Goal: Information Seeking & Learning: Learn about a topic

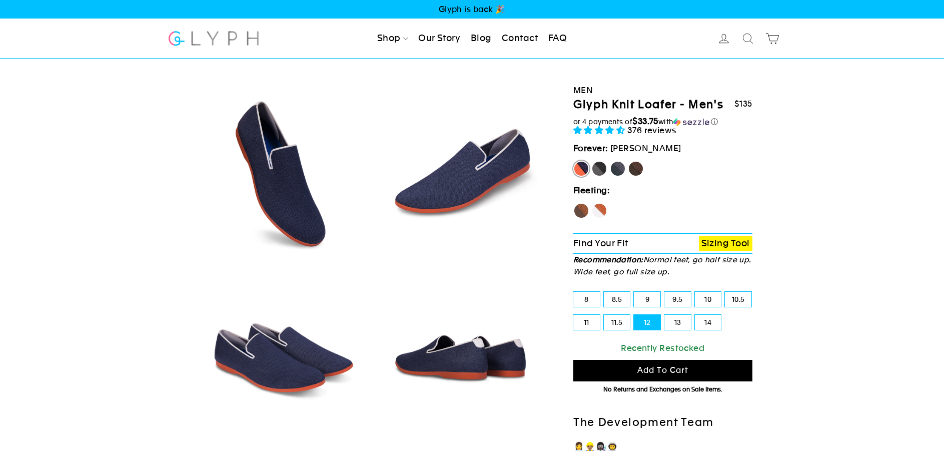
select select "highest-rating"
click at [637, 104] on h1 "Glyph Knit Loafer - Men's" at bounding box center [648, 105] width 150 height 15
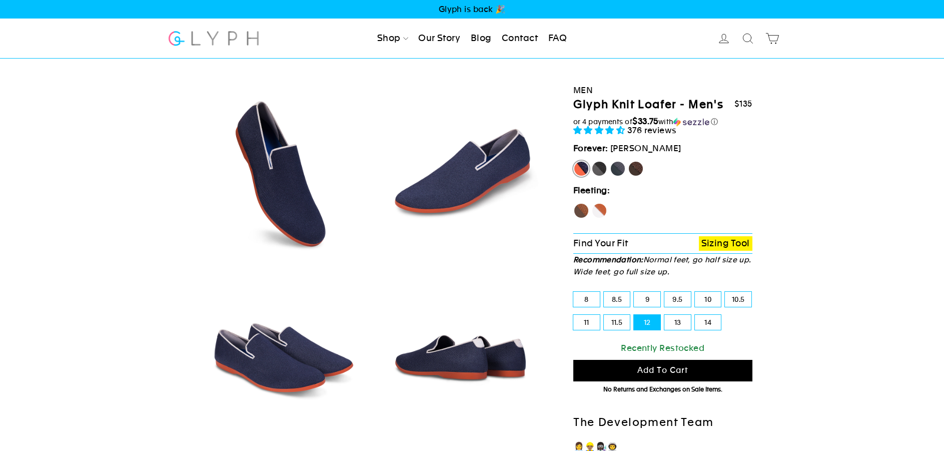
click at [637, 104] on h1 "Glyph Knit Loafer - Men's" at bounding box center [648, 105] width 150 height 15
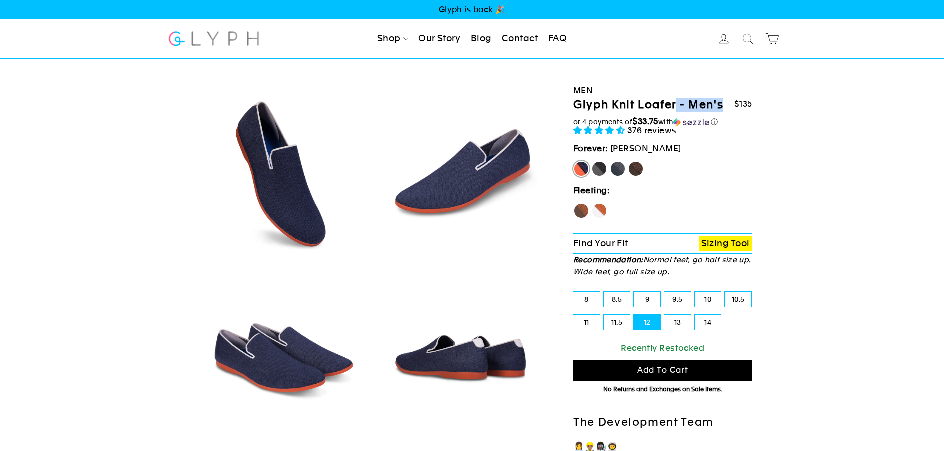
click at [637, 104] on h1 "Glyph Knit Loafer - Men's" at bounding box center [648, 105] width 150 height 15
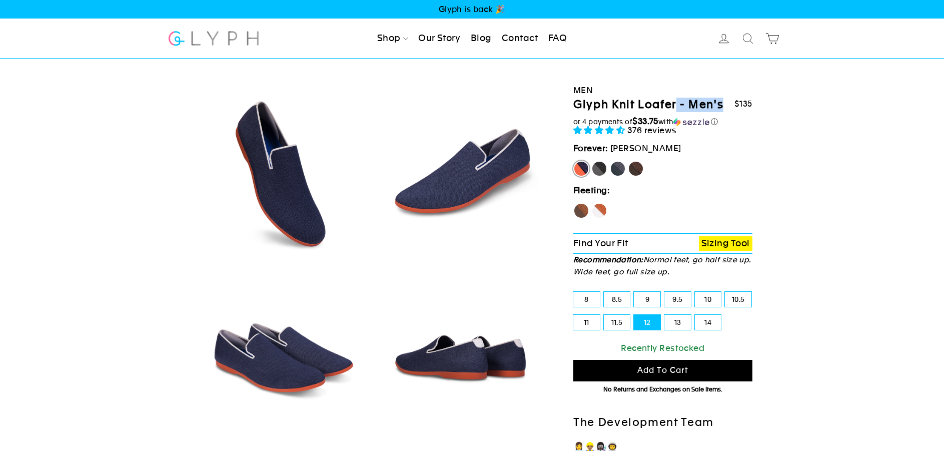
click at [637, 104] on h1 "Glyph Knit Loafer - Men's" at bounding box center [648, 105] width 150 height 15
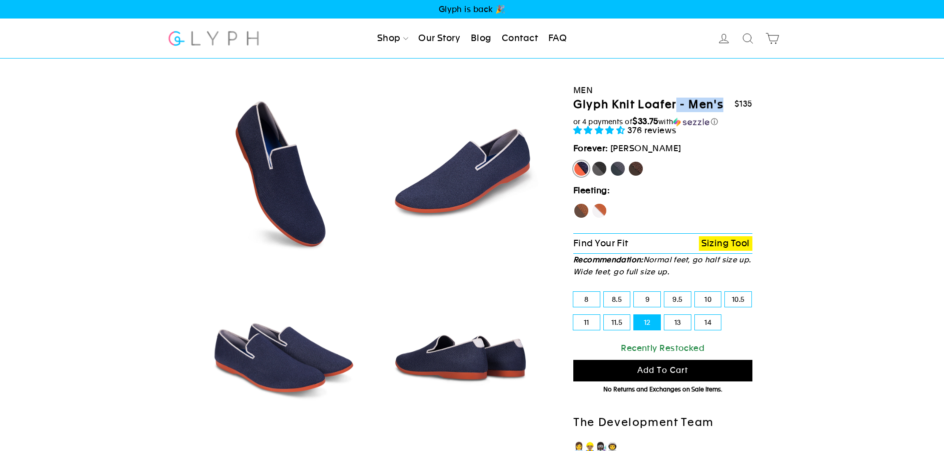
click at [637, 104] on h1 "Glyph Knit Loafer - Men's" at bounding box center [648, 105] width 150 height 15
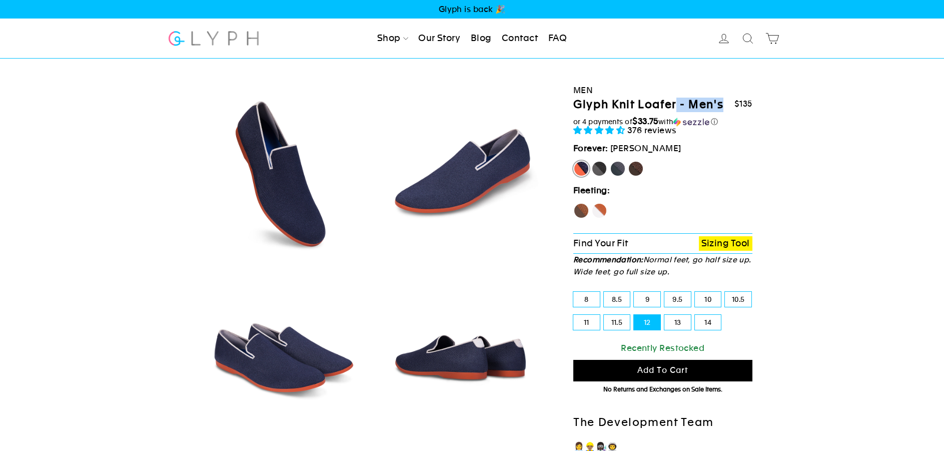
click at [637, 104] on h1 "Glyph Knit Loafer - Men's" at bounding box center [648, 105] width 150 height 15
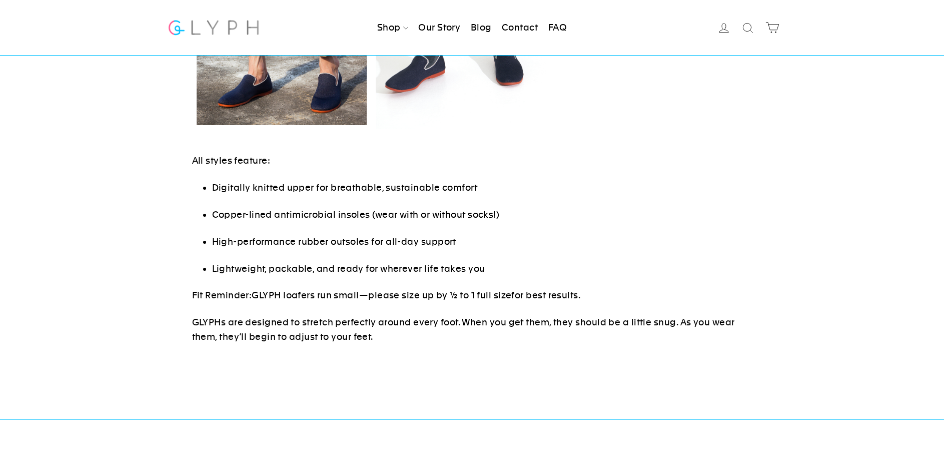
scroll to position [650, 0]
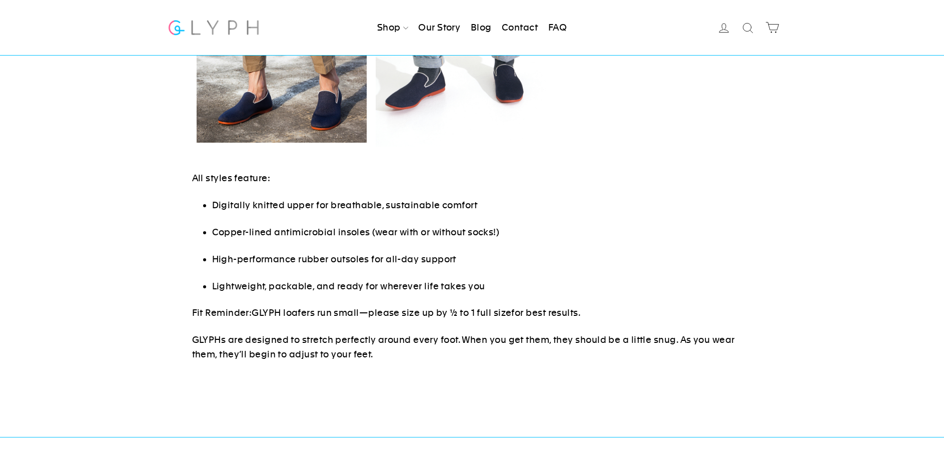
click at [337, 204] on span "Digitally knitted upper for breathable, sustainable comfort" at bounding box center [345, 205] width 266 height 11
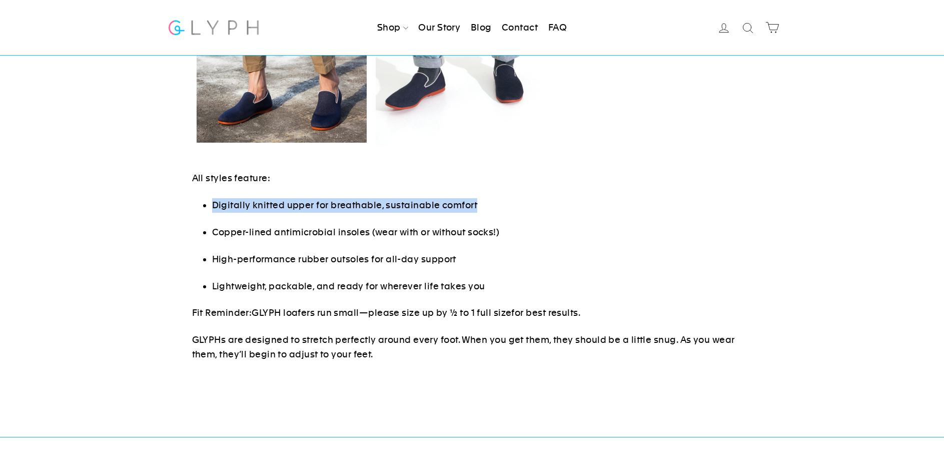
click at [337, 204] on span "Digitally knitted upper for breathable, sustainable comfort" at bounding box center [345, 205] width 266 height 11
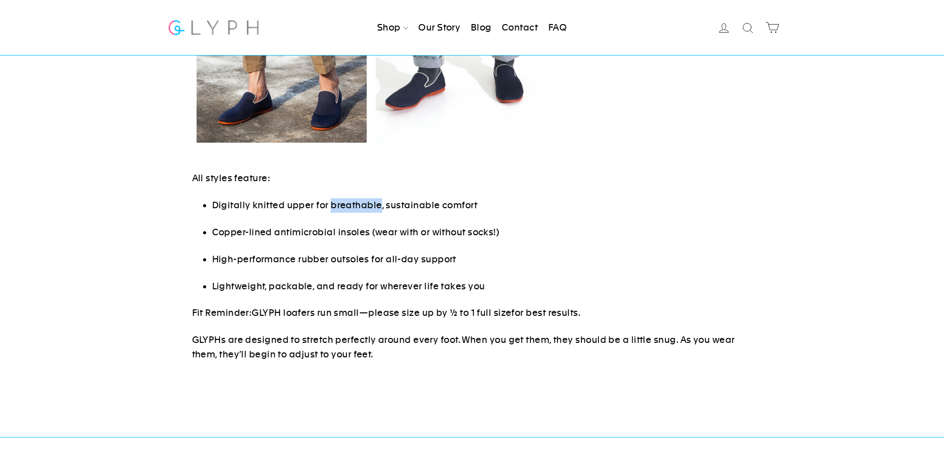
click at [337, 204] on span "Digitally knitted upper for breathable, sustainable comfort" at bounding box center [345, 205] width 266 height 11
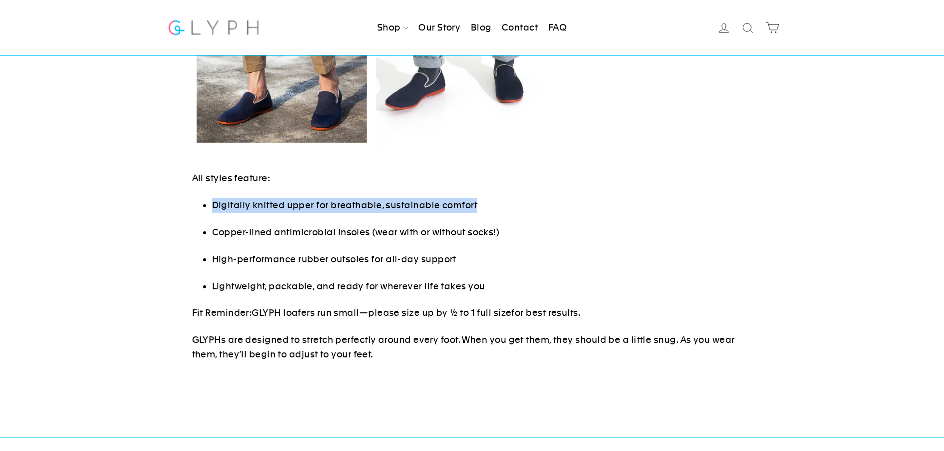
click at [337, 204] on span "Digitally knitted upper for breathable, sustainable comfort" at bounding box center [345, 205] width 266 height 11
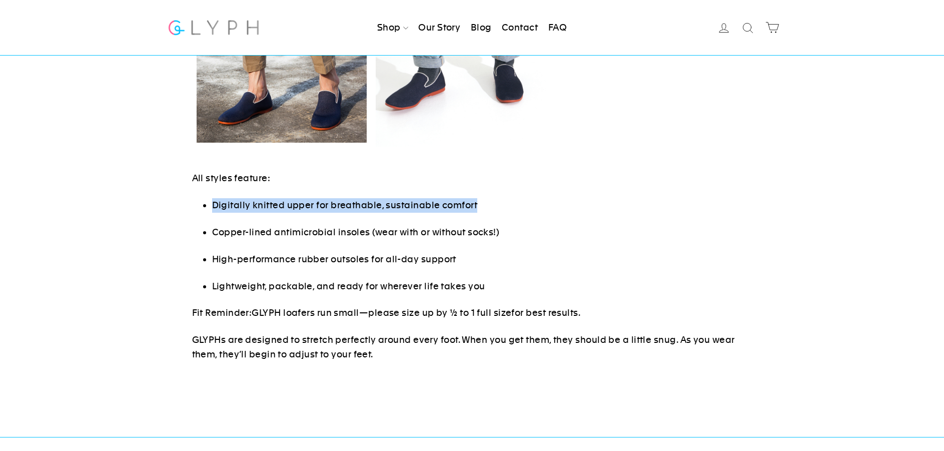
click at [337, 204] on span "Digitally knitted upper for breathable, sustainable comfort" at bounding box center [345, 205] width 266 height 11
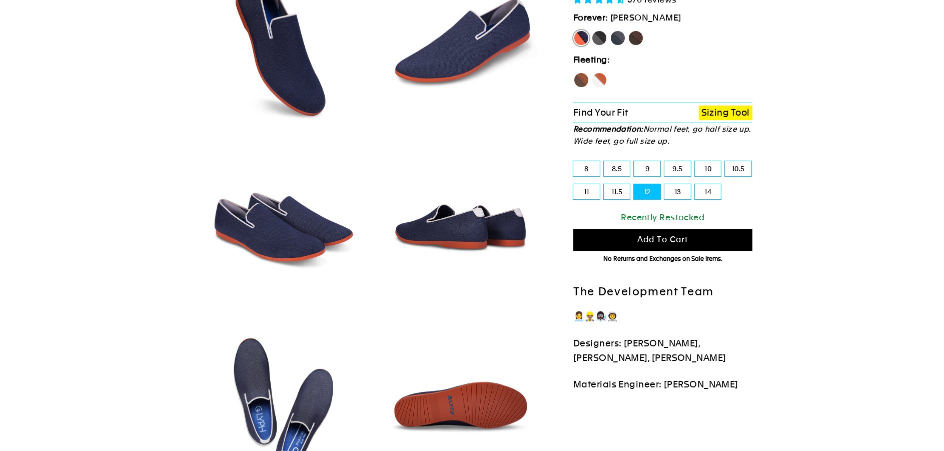
scroll to position [0, 0]
